Goal: Transaction & Acquisition: Purchase product/service

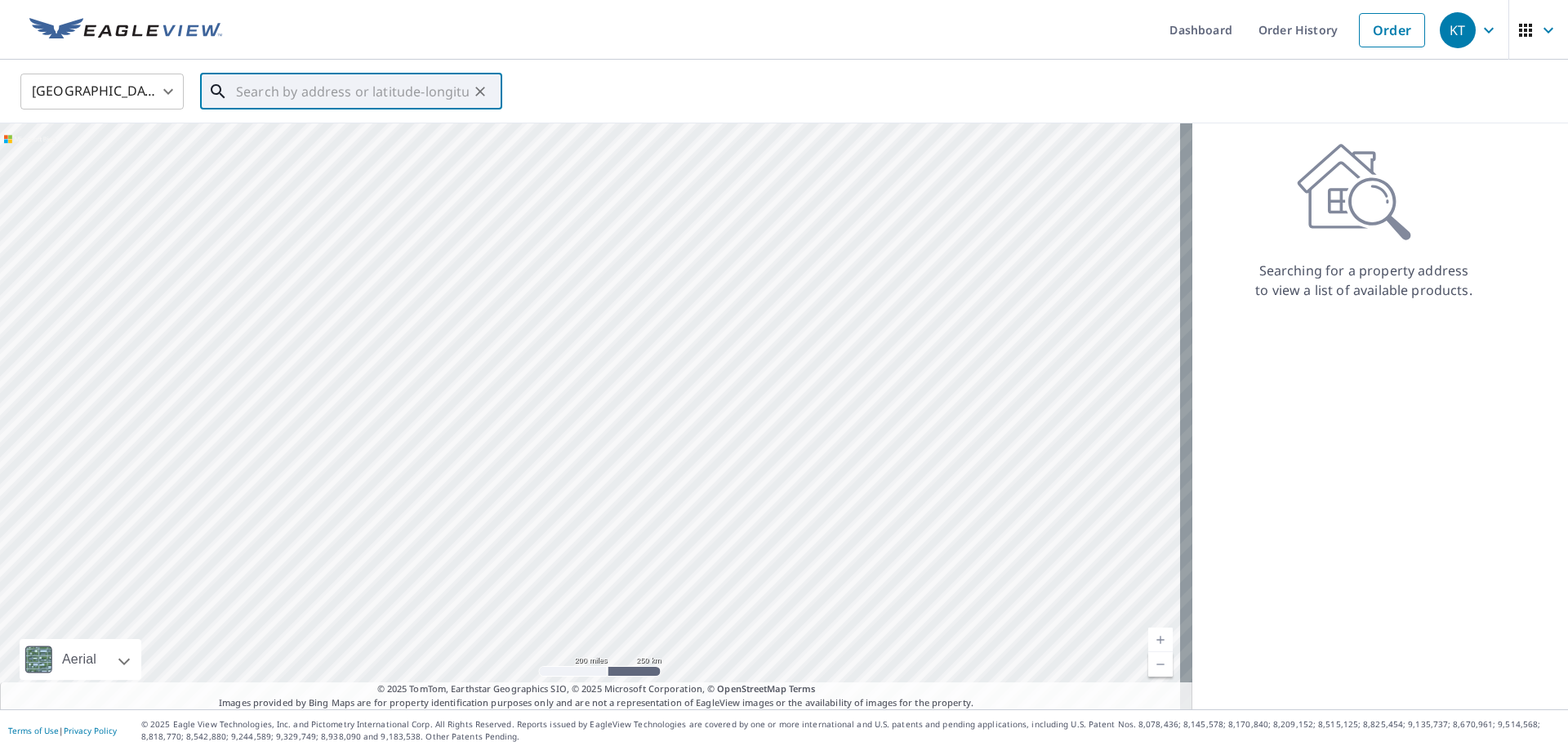
click at [252, 91] on input "text" at bounding box center [352, 92] width 233 height 46
click at [375, 147] on span "[STREET_ADDRESS]" at bounding box center [361, 138] width 257 height 19
type input "[STREET_ADDRESS]"
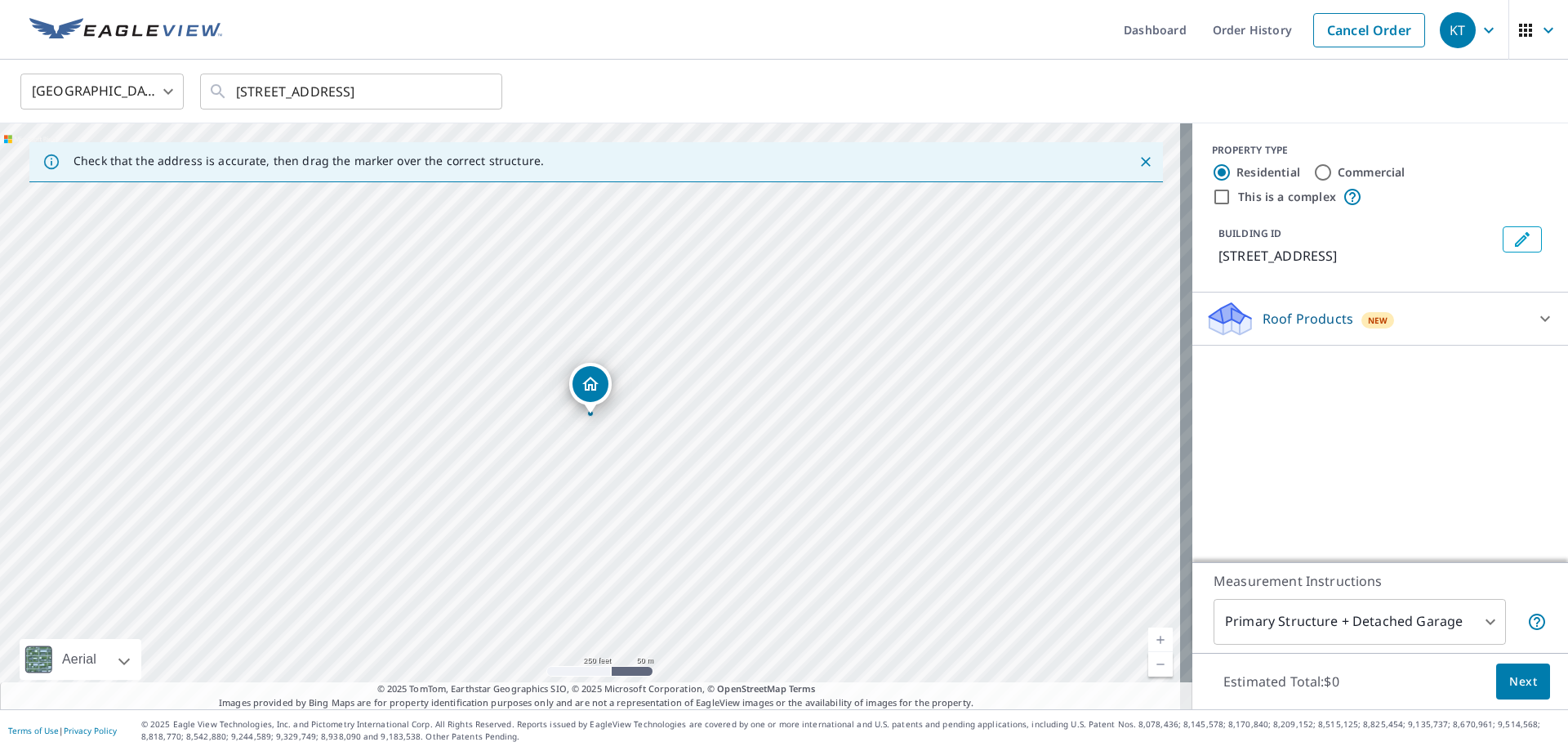
click at [1455, 626] on body "KT KT Dashboard Order History Cancel Order KT [GEOGRAPHIC_DATA] [GEOGRAPHIC_DAT…" at bounding box center [784, 375] width 1568 height 751
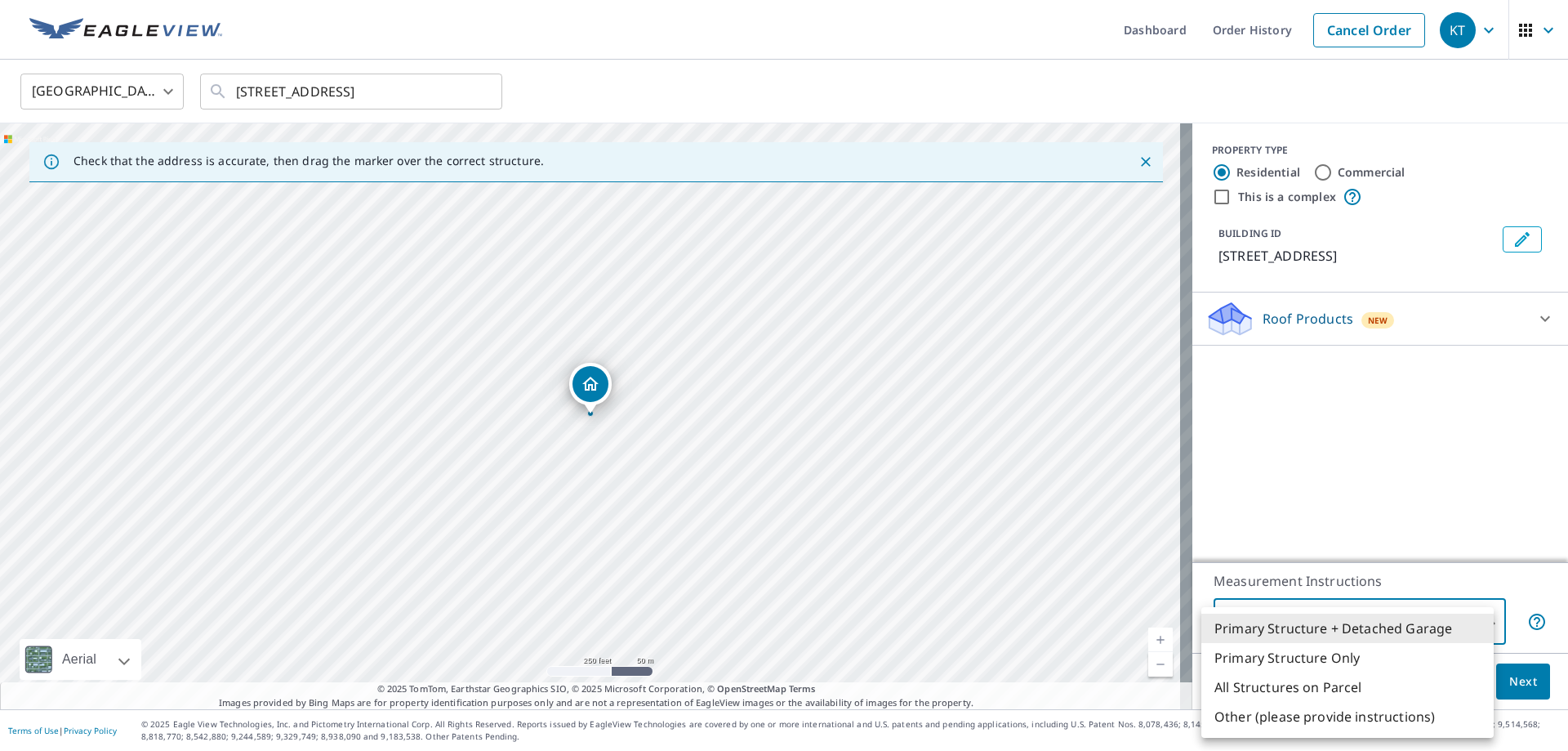
click at [1371, 667] on li "Primary Structure Only" at bounding box center [1347, 657] width 293 height 29
type input "2"
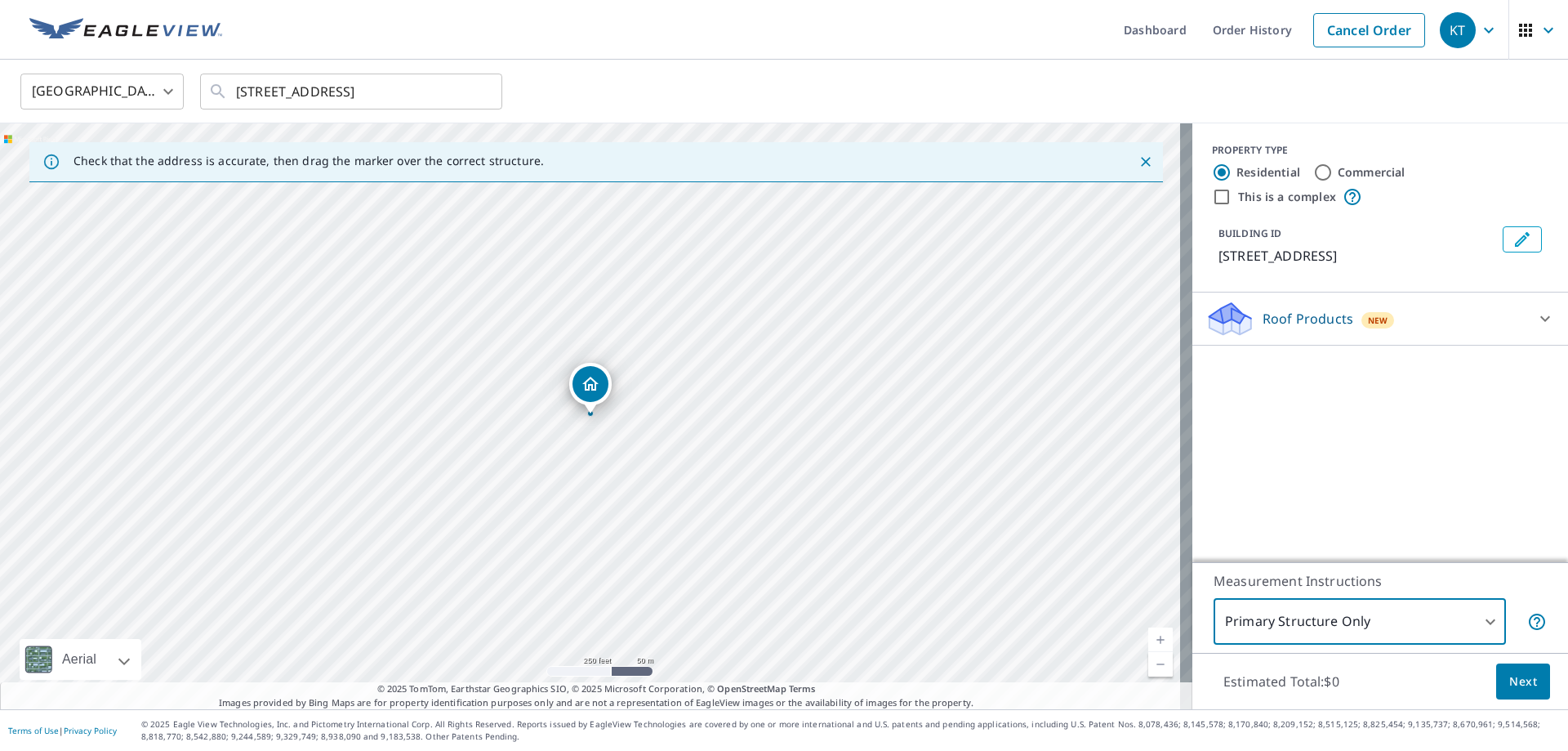
click at [1536, 324] on icon at bounding box center [1545, 318] width 19 height 19
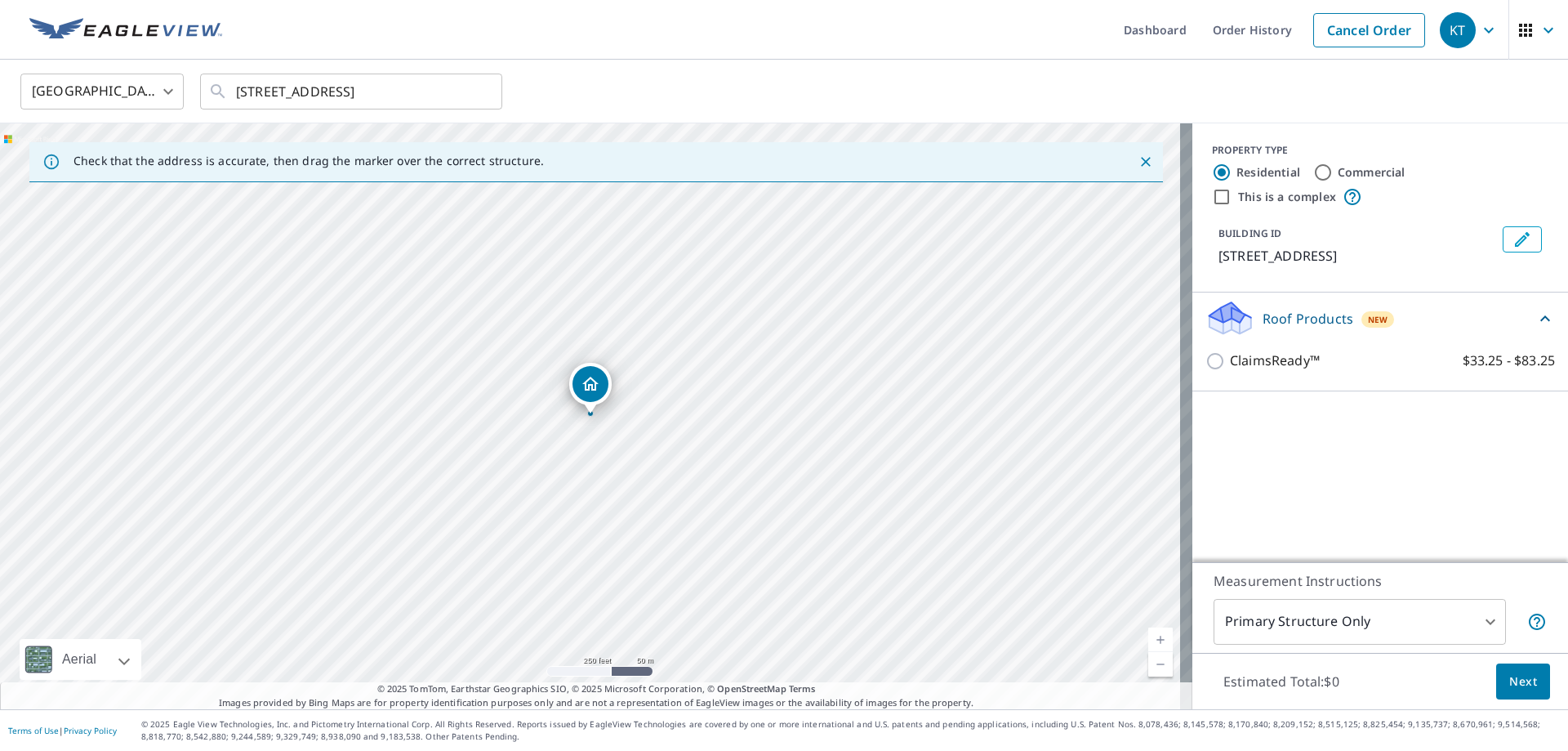
click at [1536, 324] on icon at bounding box center [1545, 318] width 19 height 19
click at [1536, 317] on icon at bounding box center [1545, 318] width 19 height 19
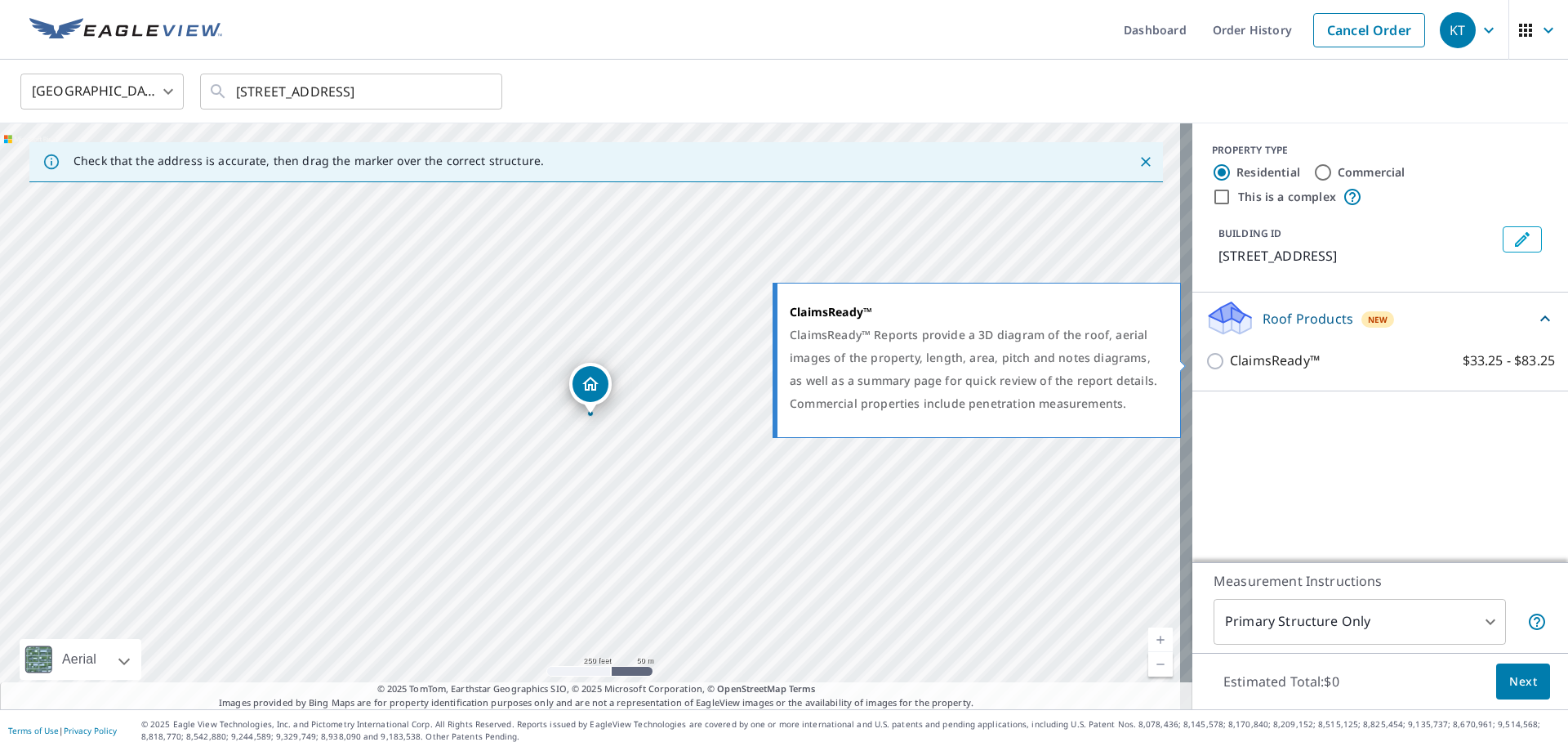
click at [1208, 366] on input "ClaimsReady™ $33.25 - $83.25" at bounding box center [1218, 360] width 25 height 19
checkbox input "true"
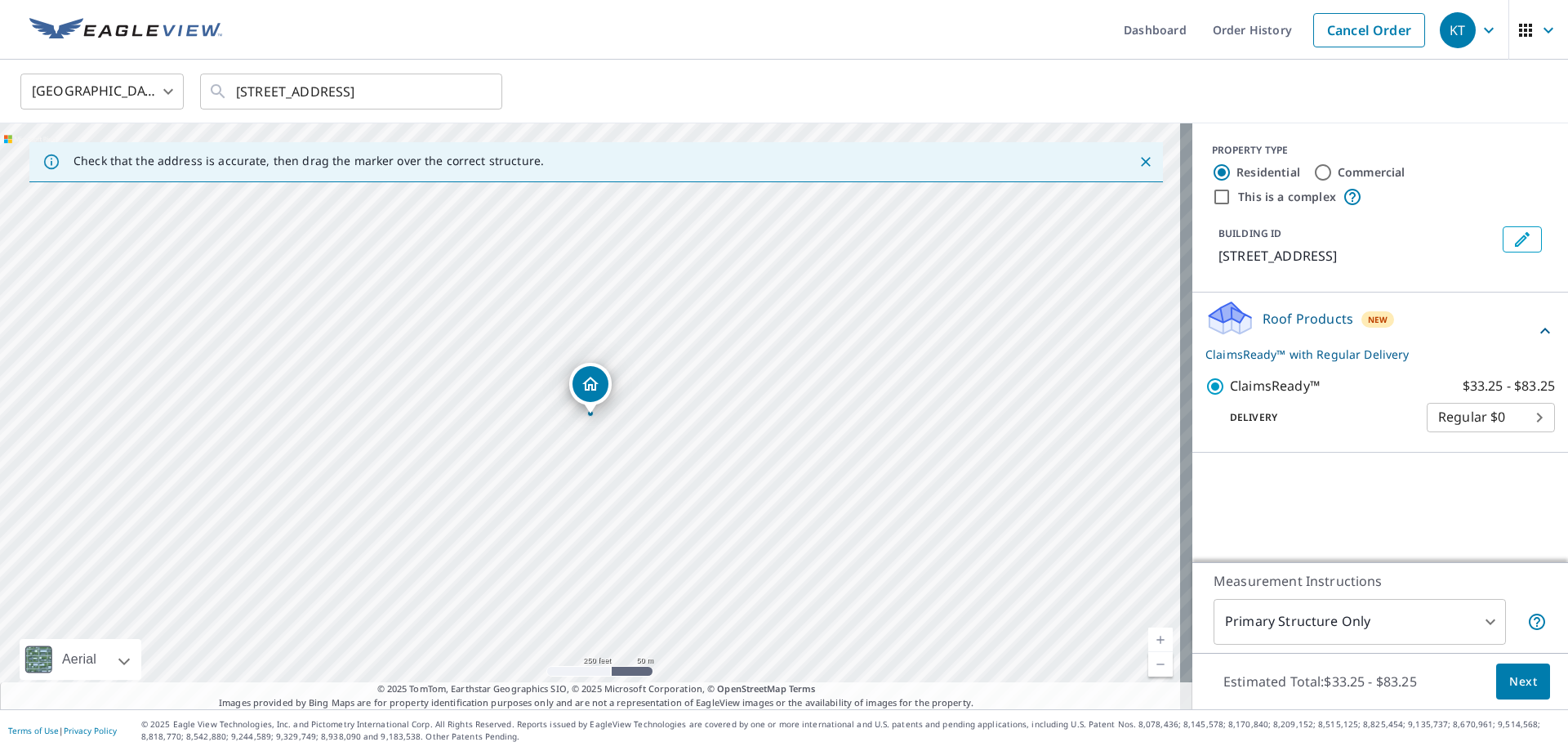
click at [1509, 679] on span "Next" at bounding box center [1523, 681] width 28 height 20
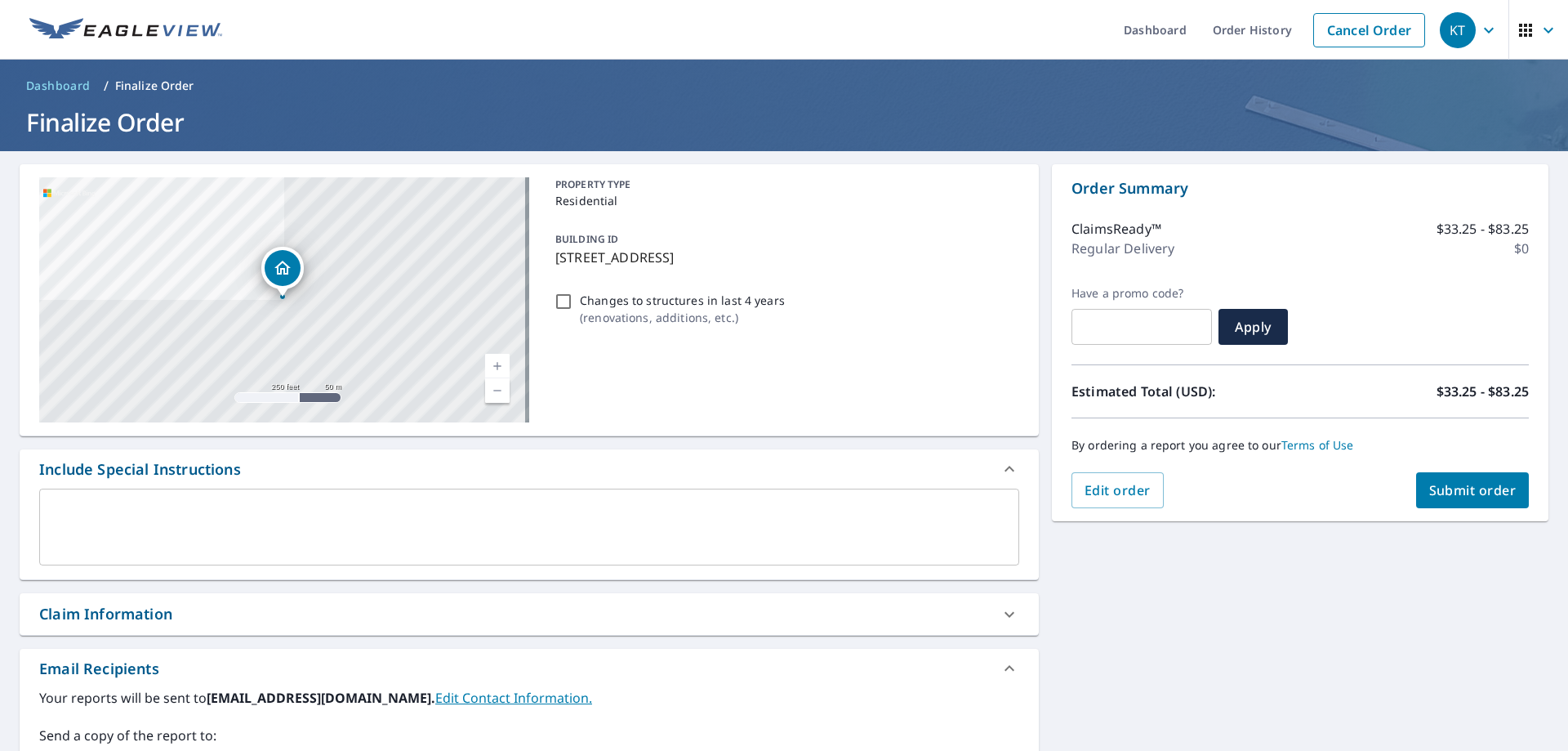
click at [1477, 490] on span "Submit order" at bounding box center [1473, 491] width 87 height 18
